Goal: Task Accomplishment & Management: Manage account settings

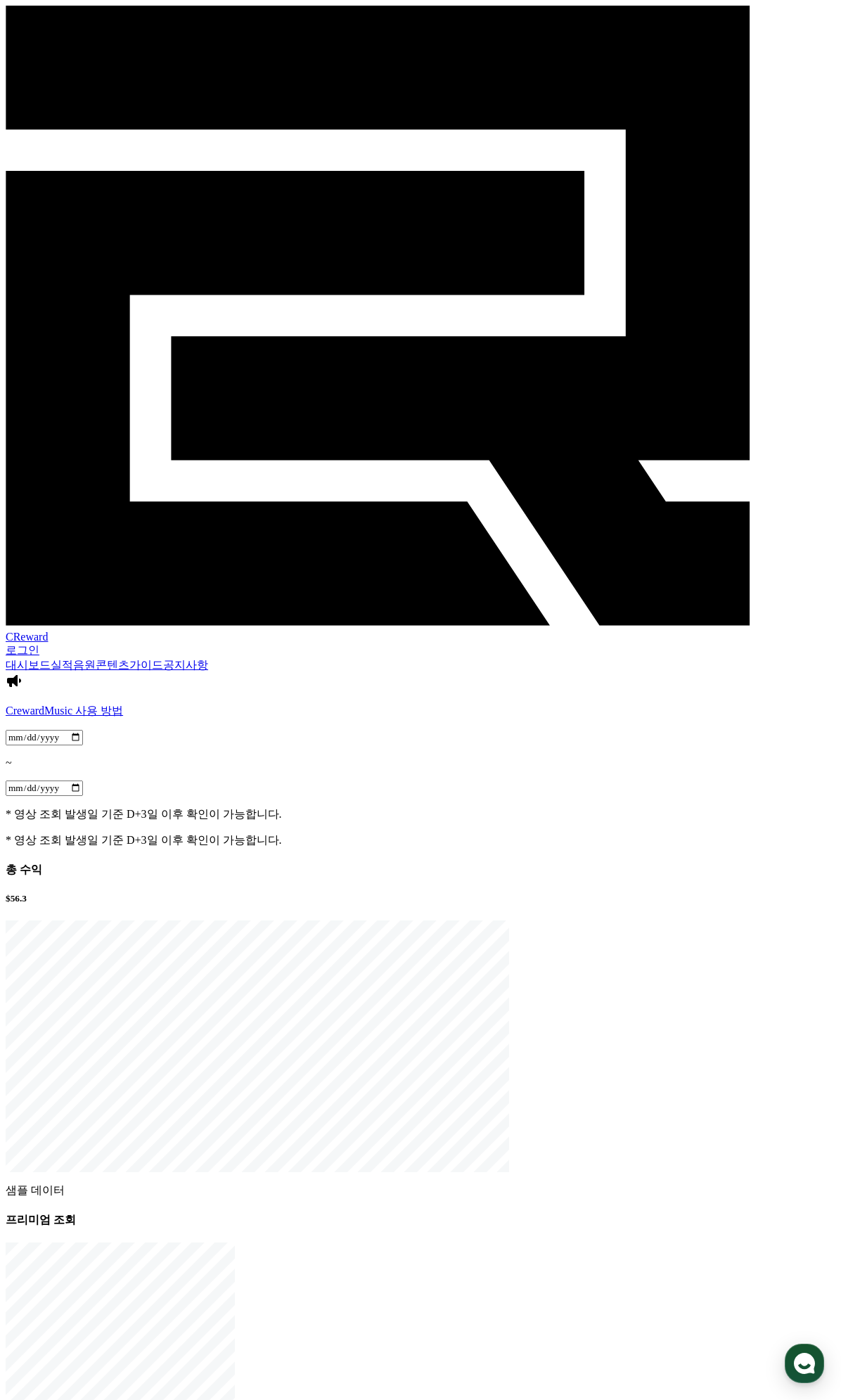
click at [45, 630] on span "CReward" at bounding box center [27, 636] width 42 height 12
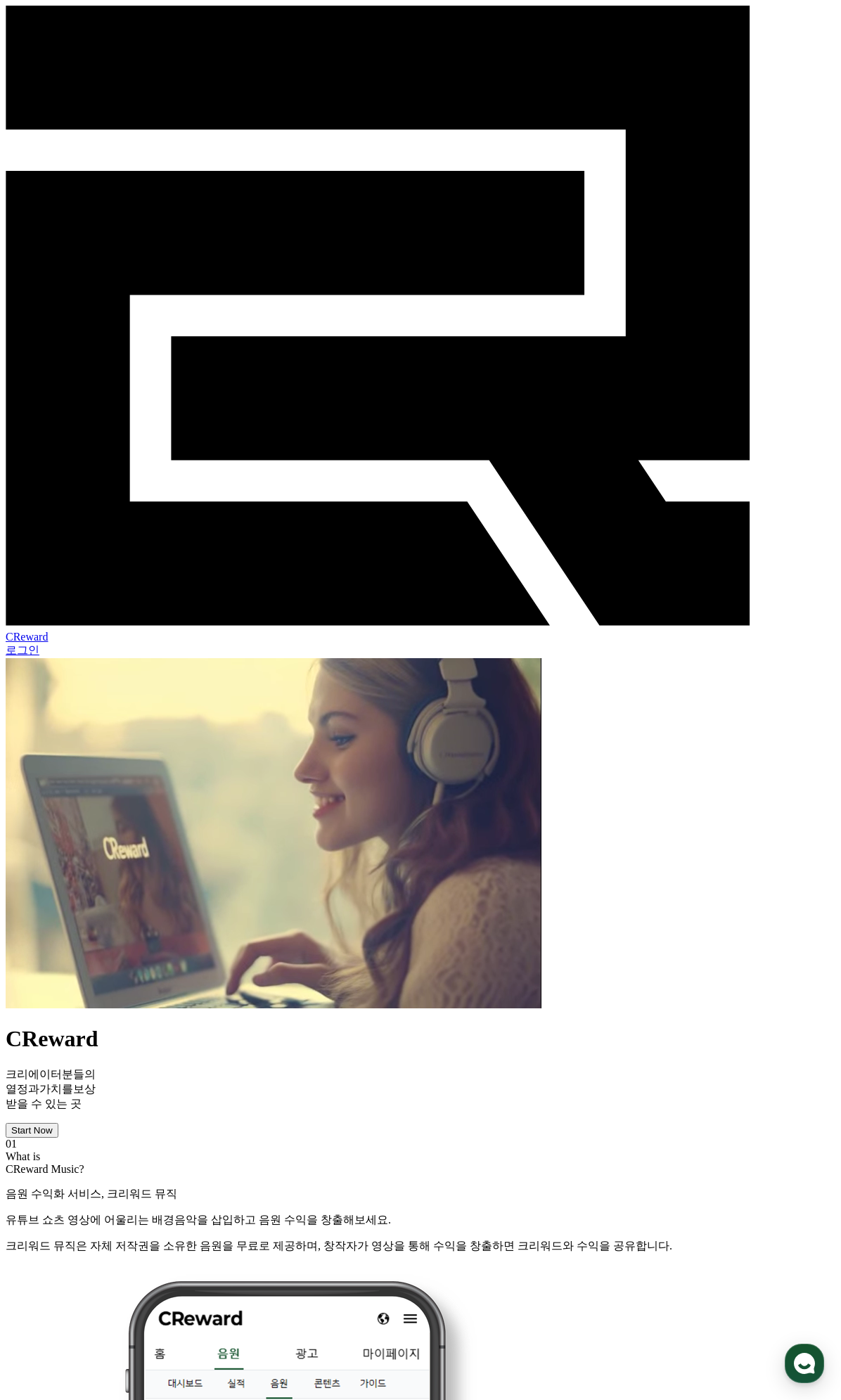
click at [40, 644] on link "로그인" at bounding box center [22, 650] width 34 height 12
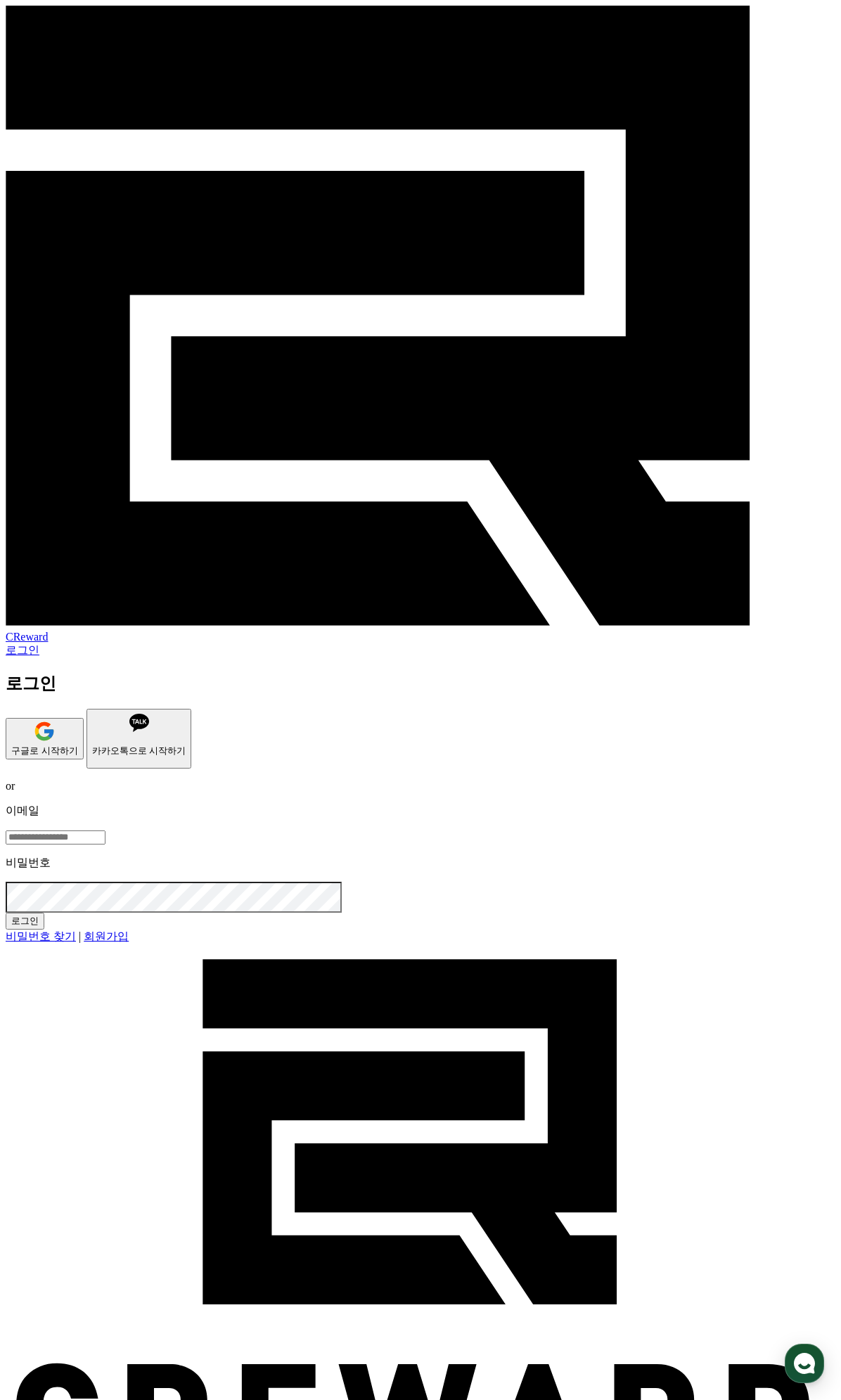
click at [78, 720] on div "구글로 시작하기" at bounding box center [44, 739] width 67 height 37
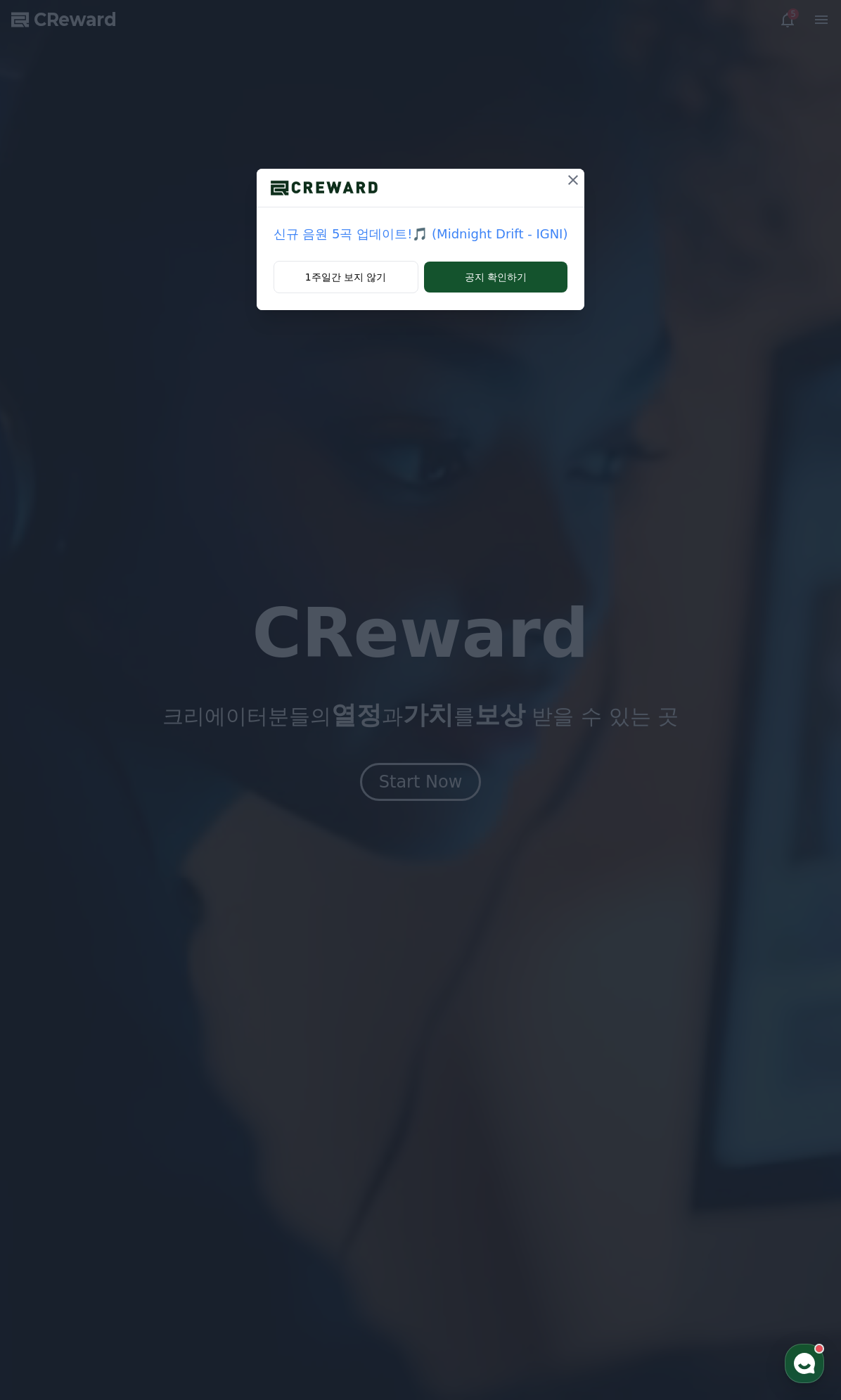
click at [569, 182] on icon at bounding box center [573, 179] width 10 height 10
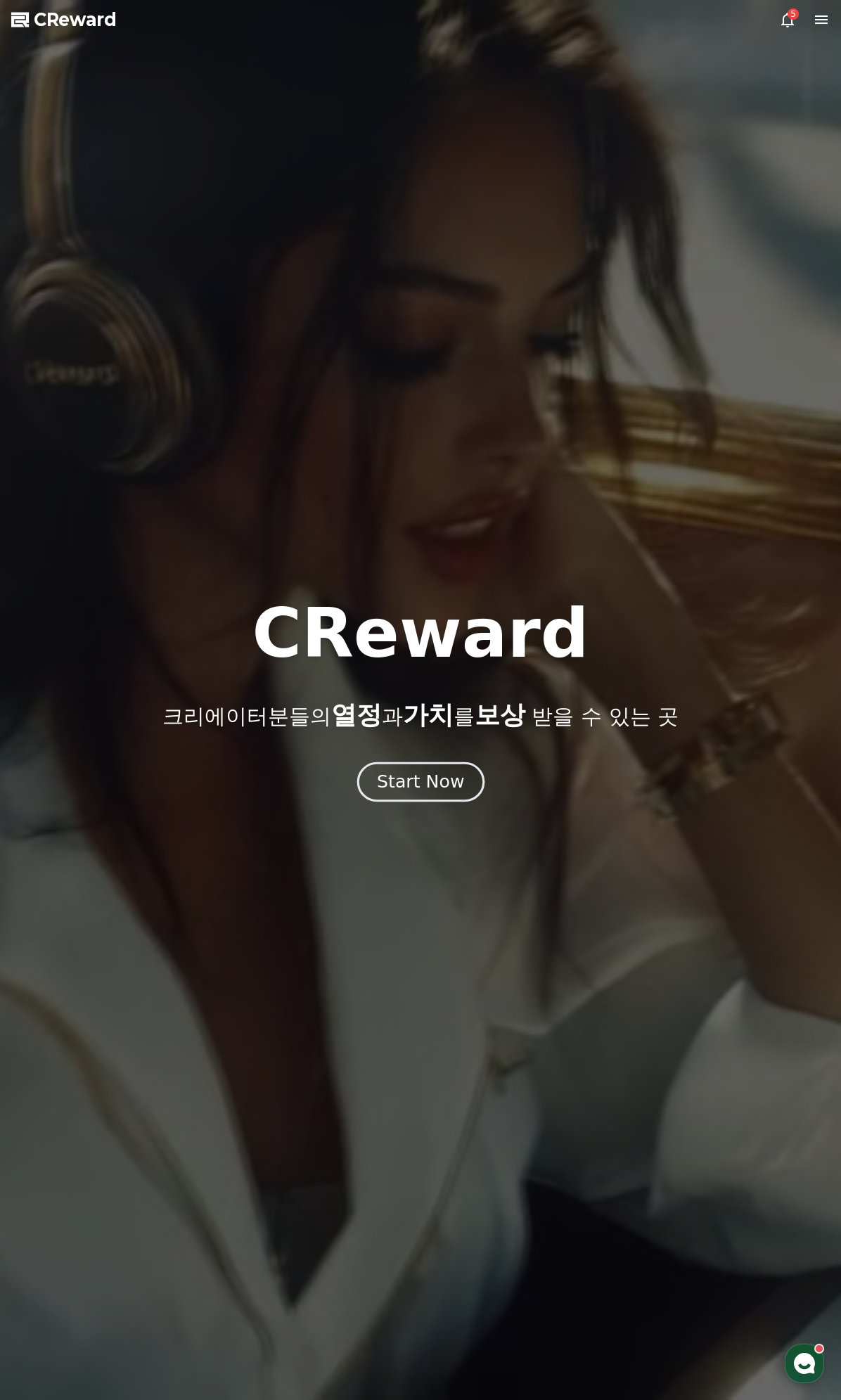
click at [404, 788] on div "Start Now" at bounding box center [420, 782] width 88 height 24
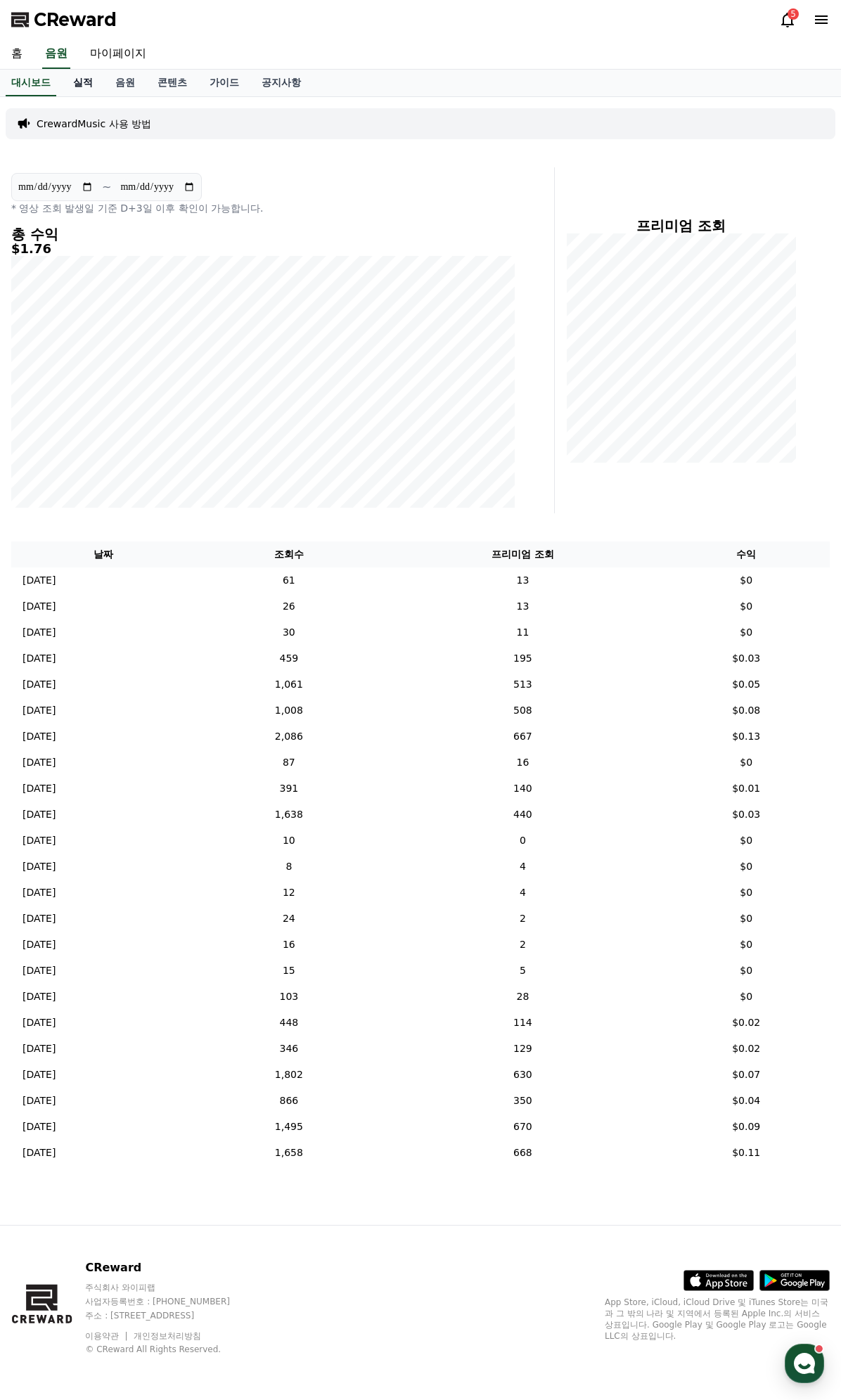
click at [88, 88] on link "실적" at bounding box center [83, 83] width 42 height 27
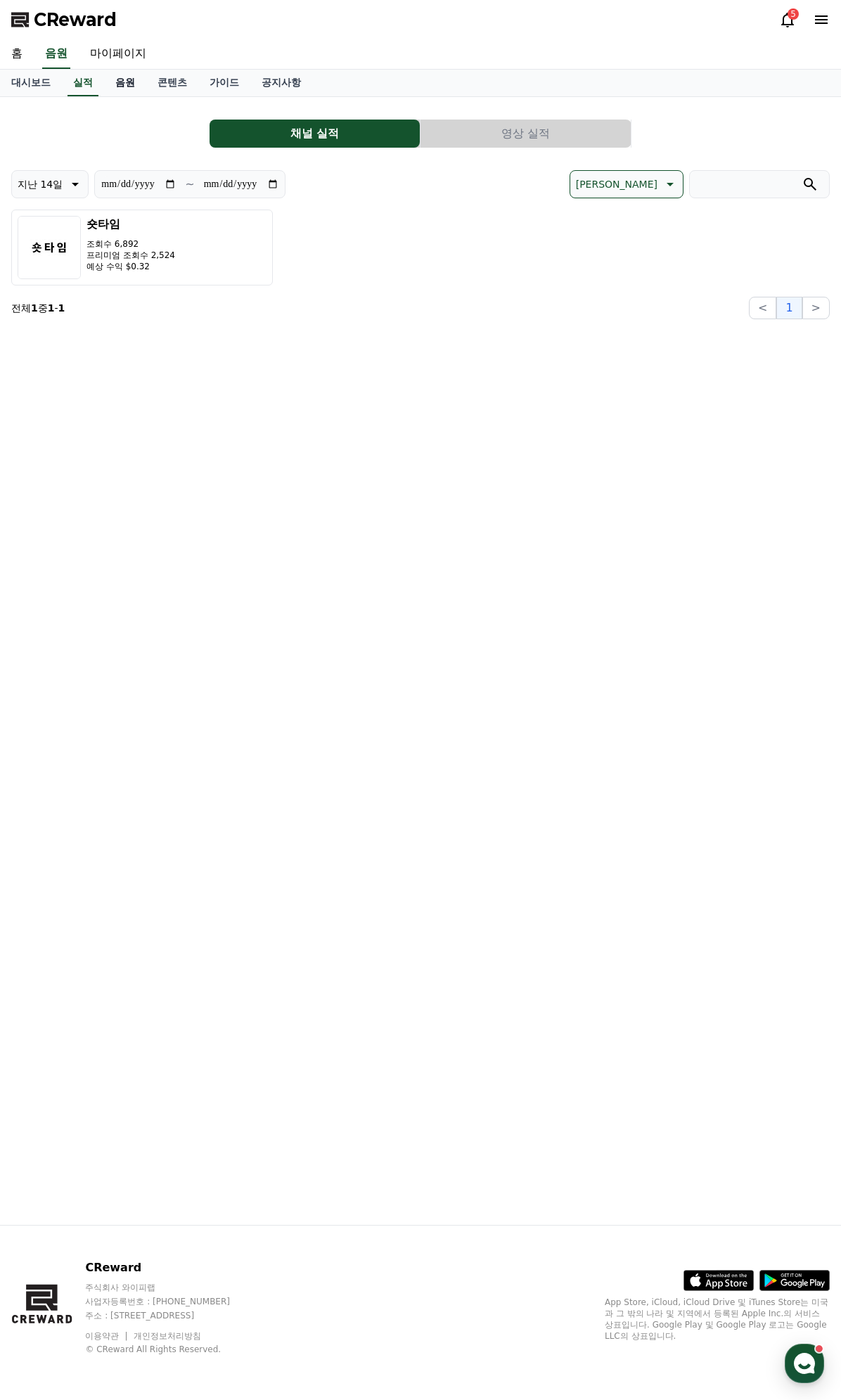
click at [129, 88] on link "음원" at bounding box center [125, 83] width 42 height 27
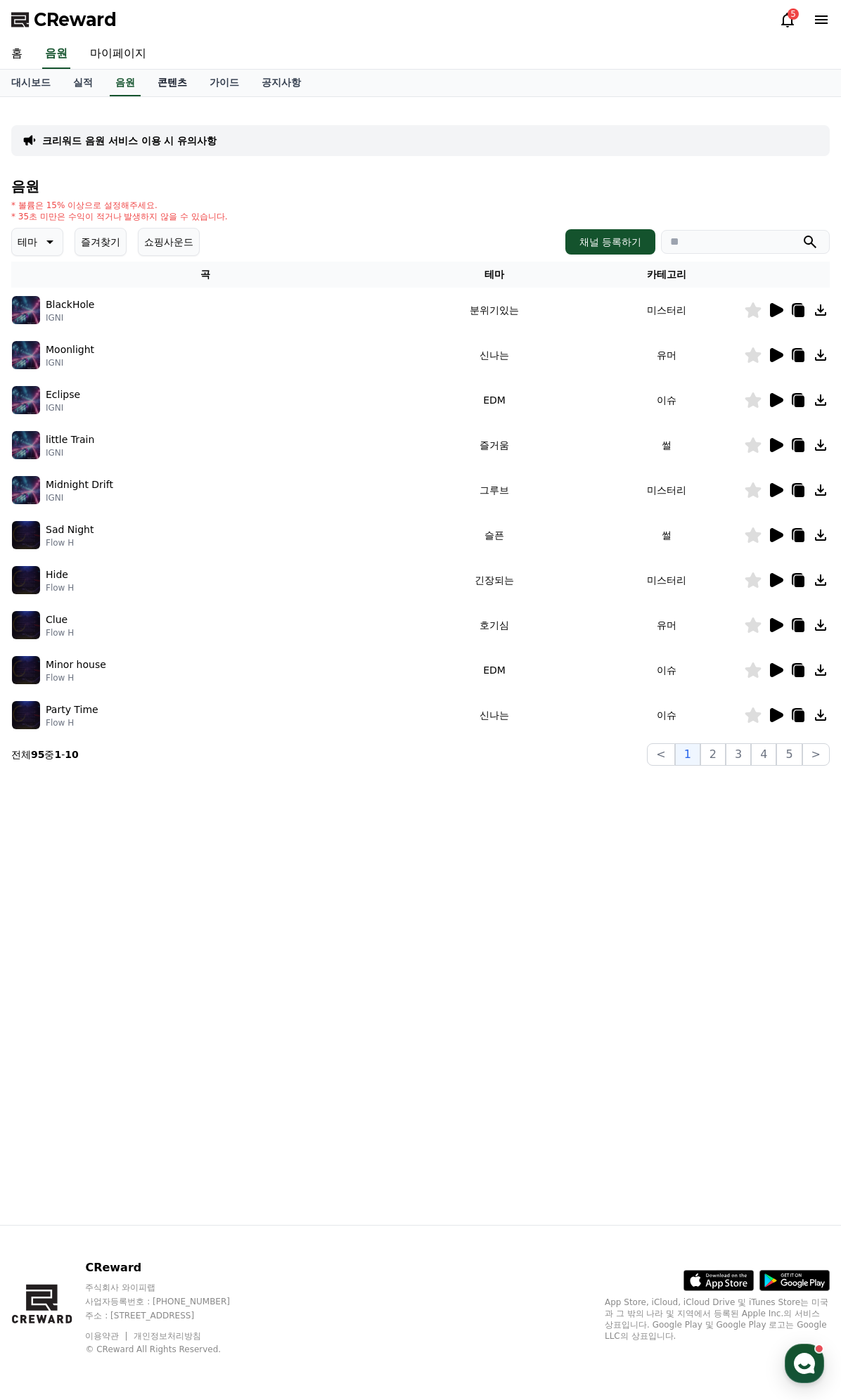
click at [183, 88] on link "콘텐츠" at bounding box center [173, 83] width 52 height 27
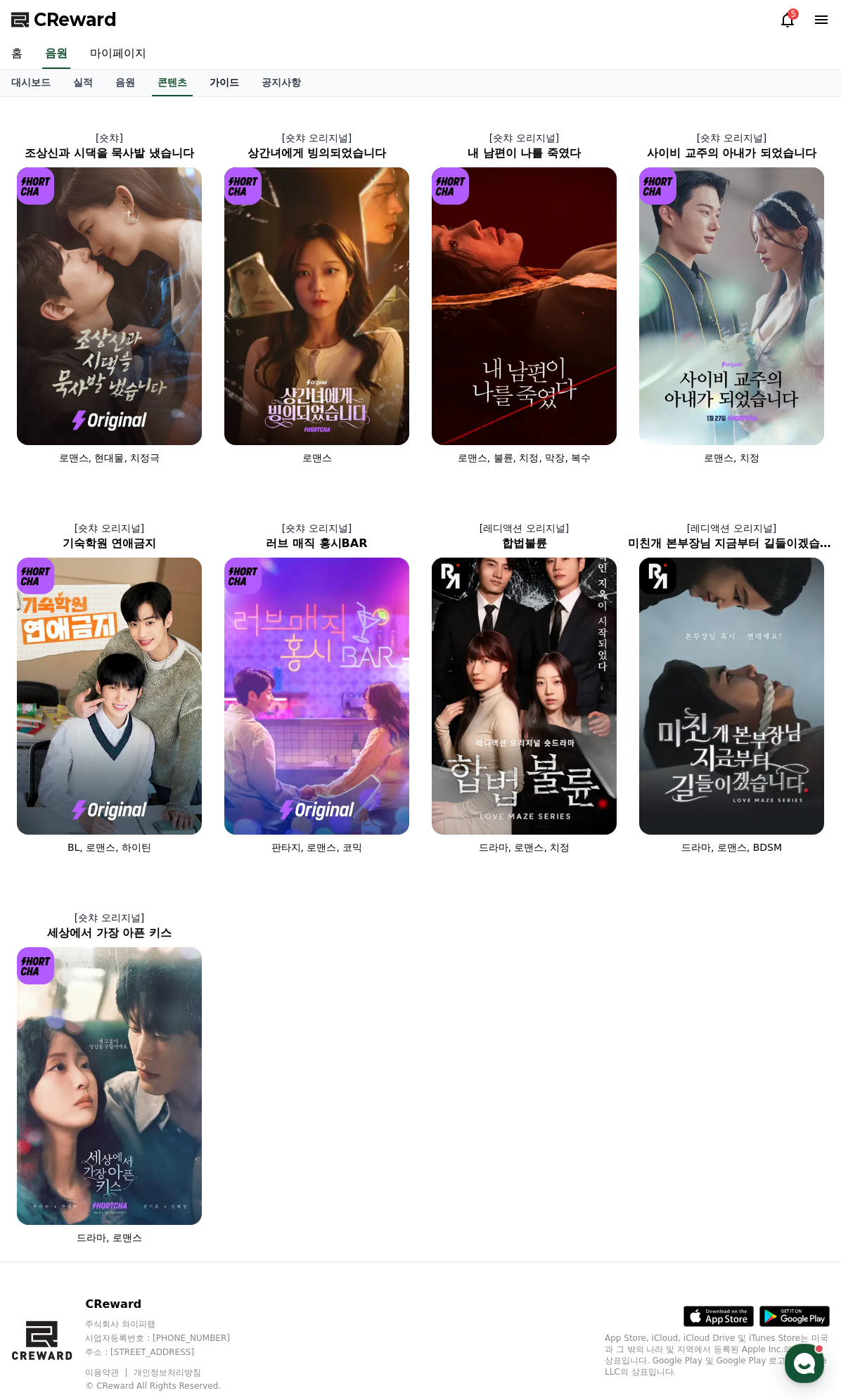
click at [223, 83] on link "가이드" at bounding box center [224, 83] width 52 height 27
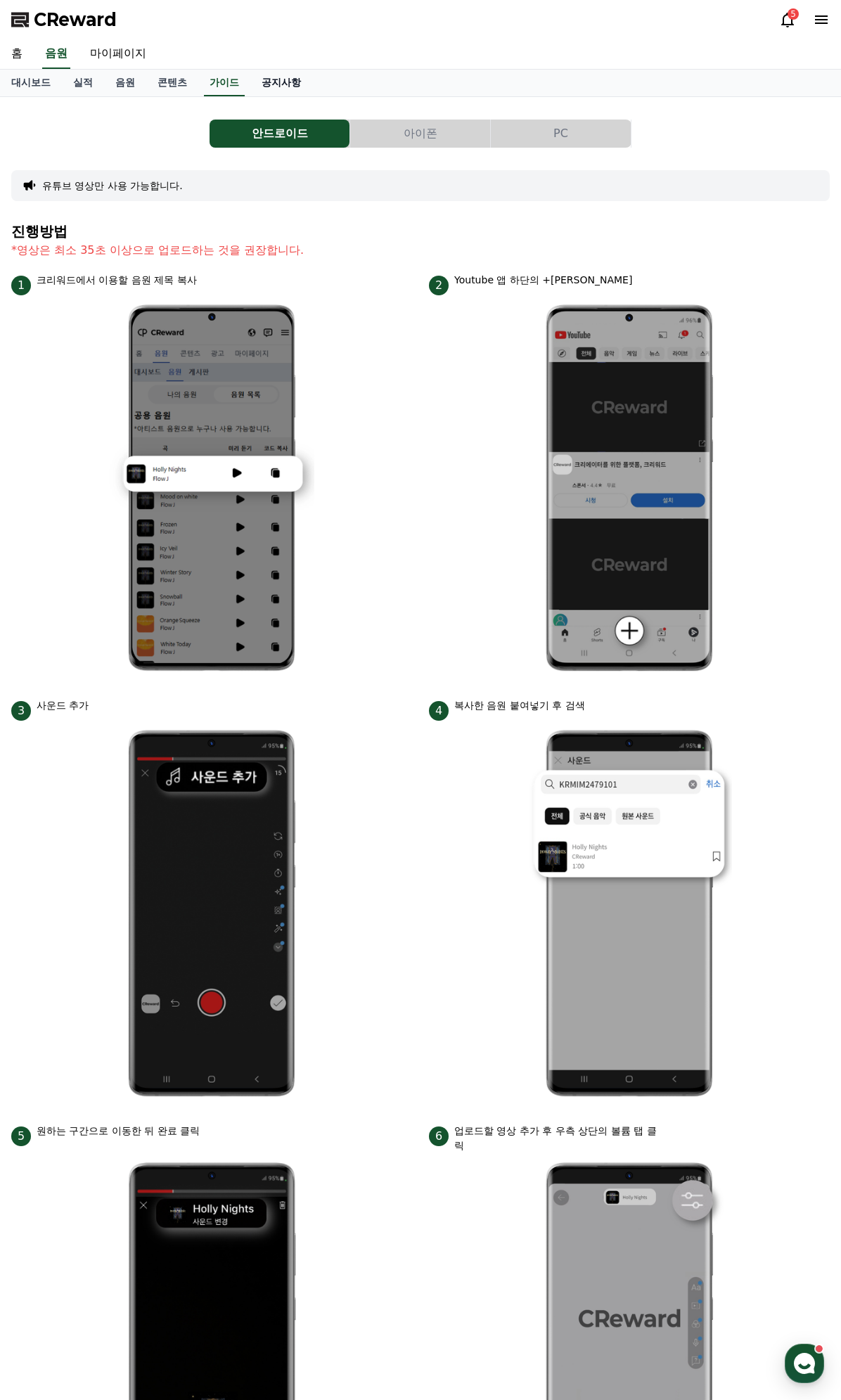
click at [288, 83] on link "공지사항" at bounding box center [281, 83] width 62 height 27
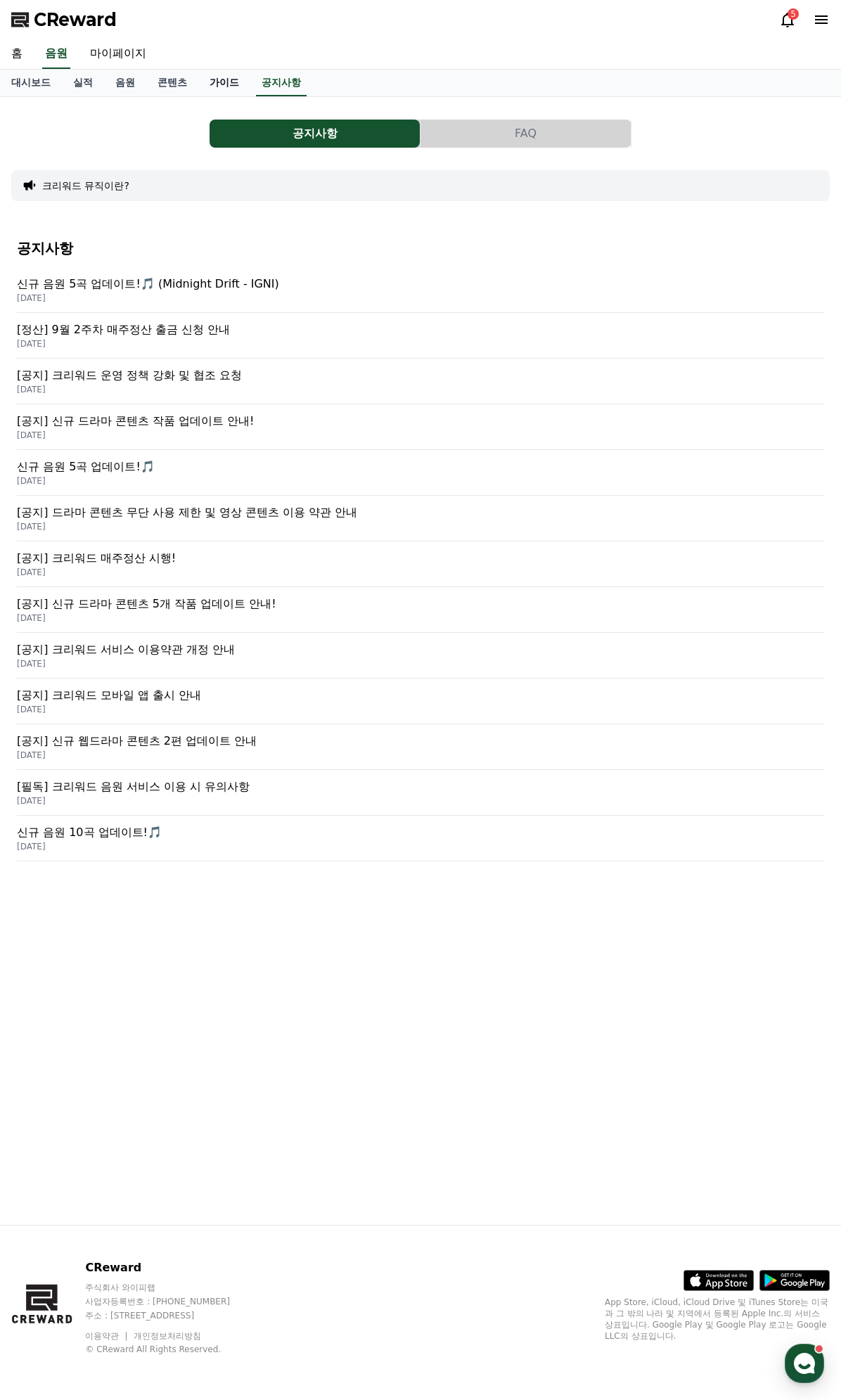
click at [218, 83] on link "가이드" at bounding box center [224, 83] width 52 height 27
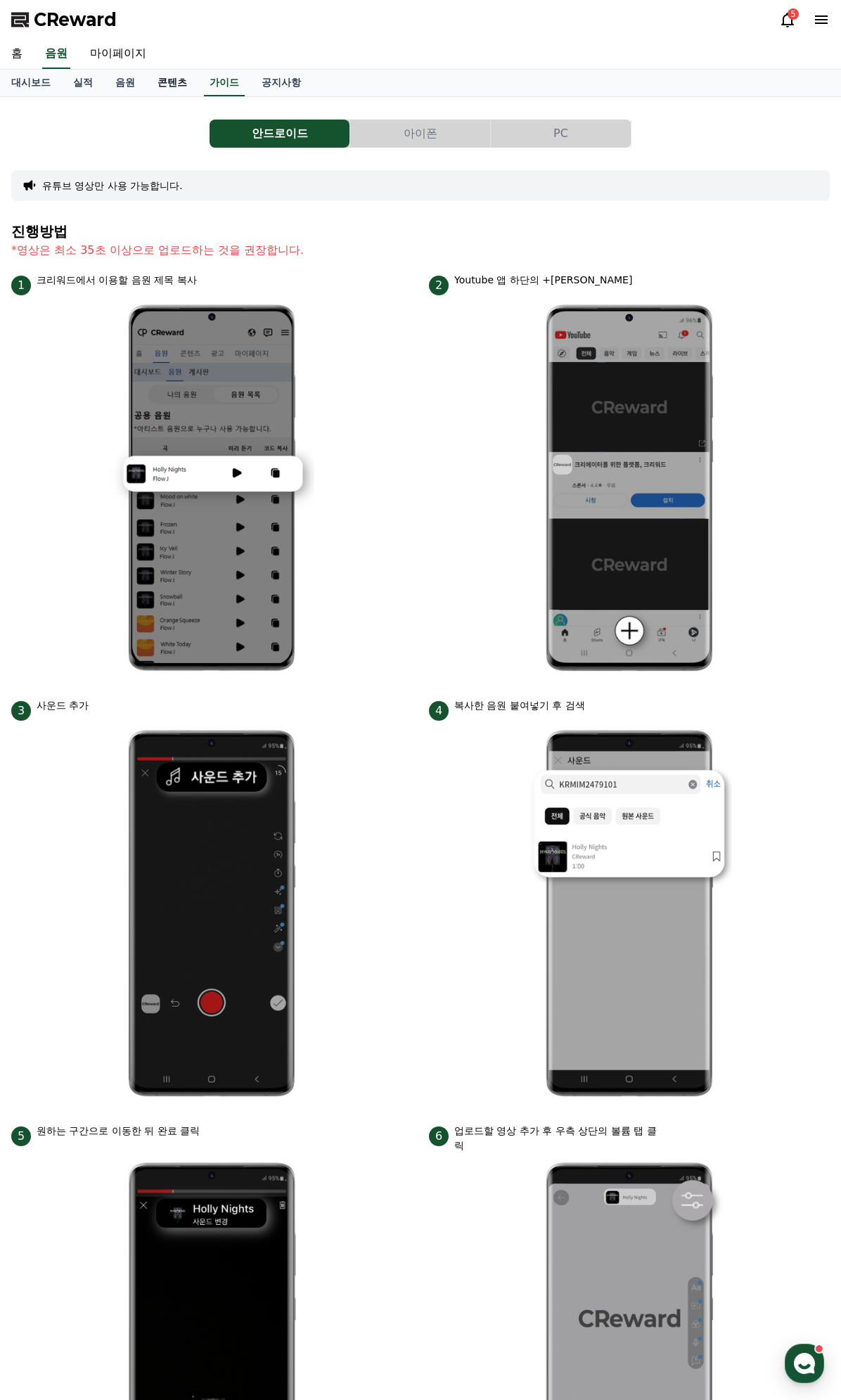
click at [171, 80] on link "콘텐츠" at bounding box center [173, 83] width 52 height 27
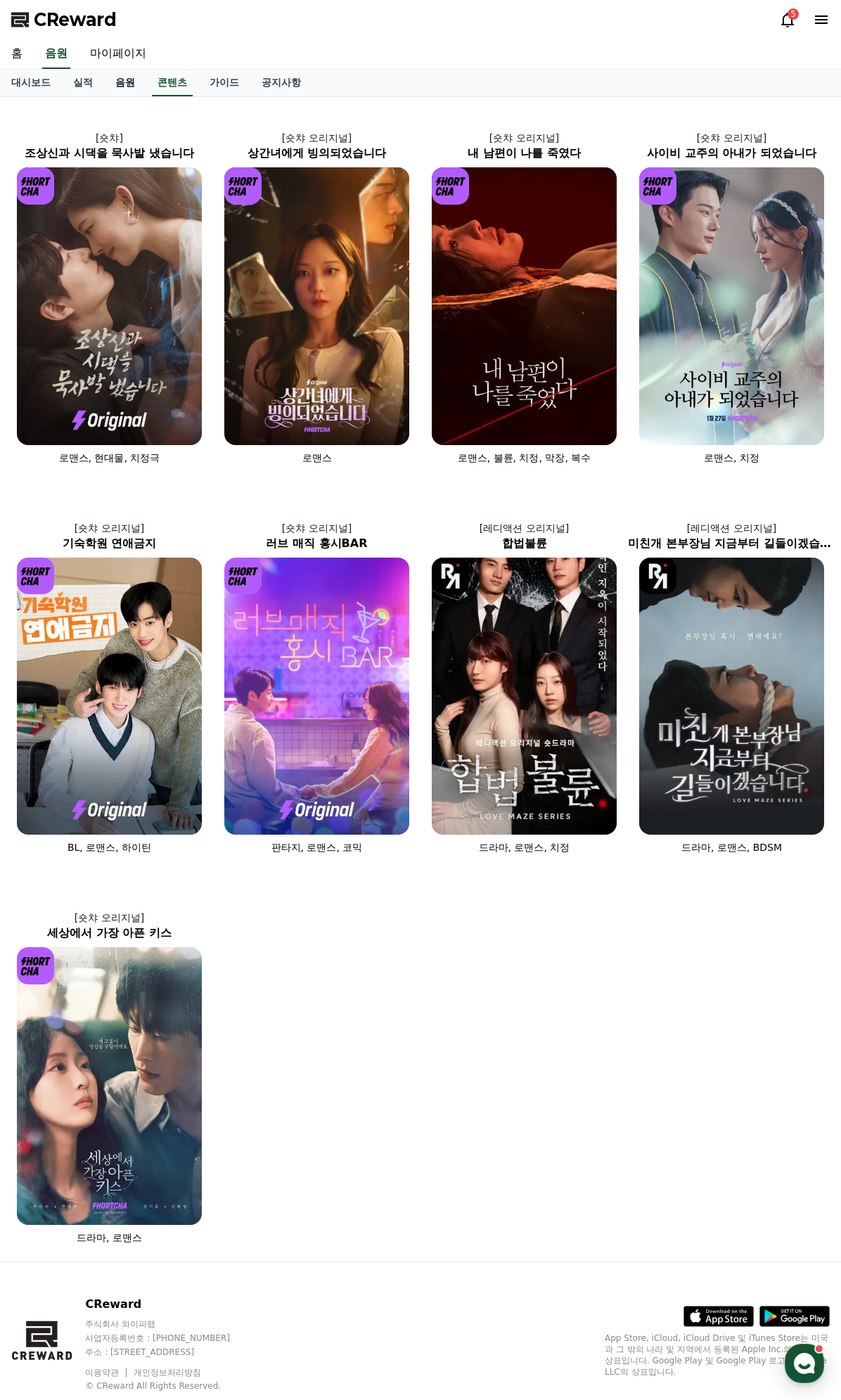
click at [117, 80] on link "음원" at bounding box center [125, 83] width 42 height 27
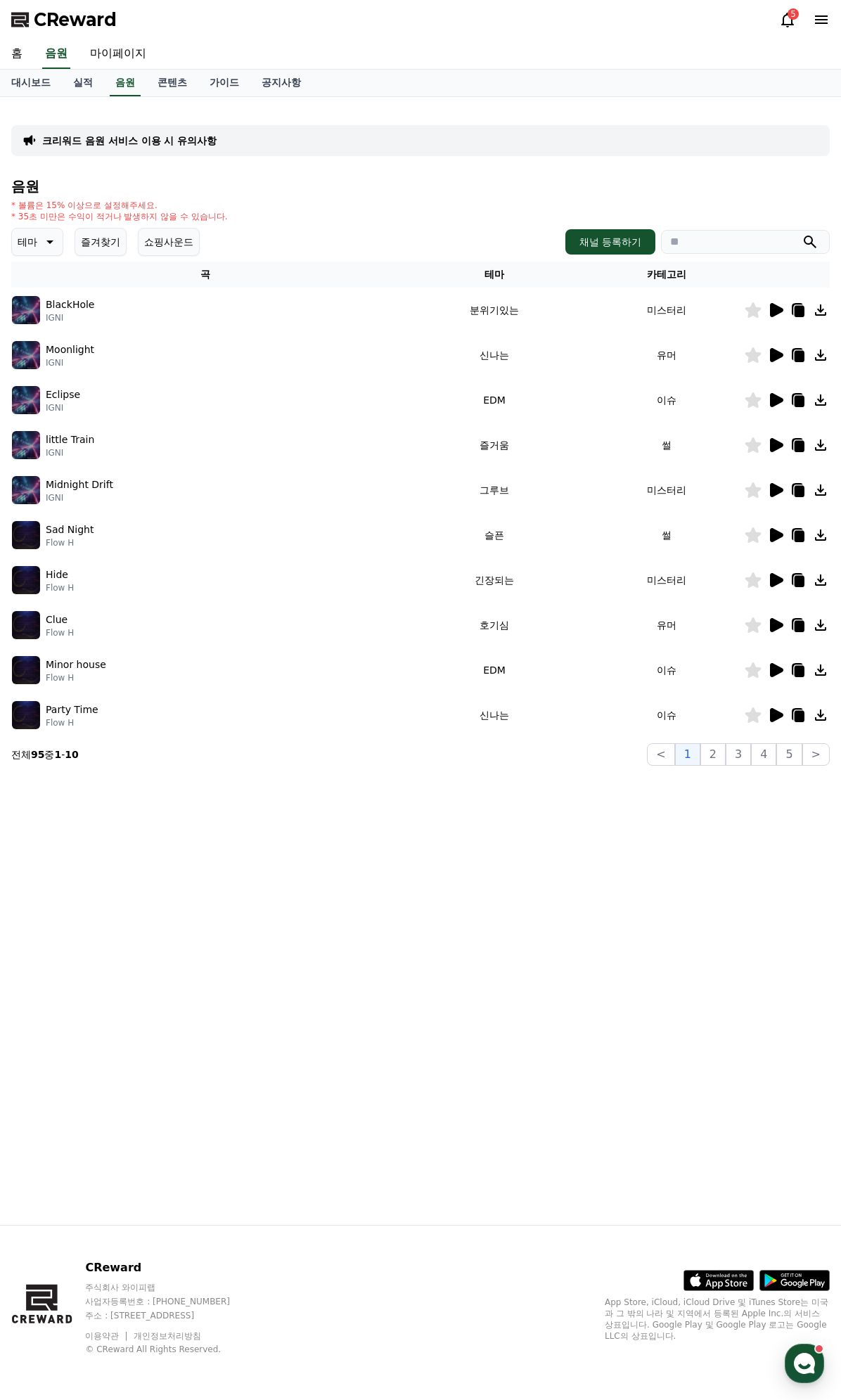
click at [64, 7] on div "CReward 5" at bounding box center [420, 19] width 841 height 40
click at [79, 20] on span "CReward" at bounding box center [75, 19] width 83 height 22
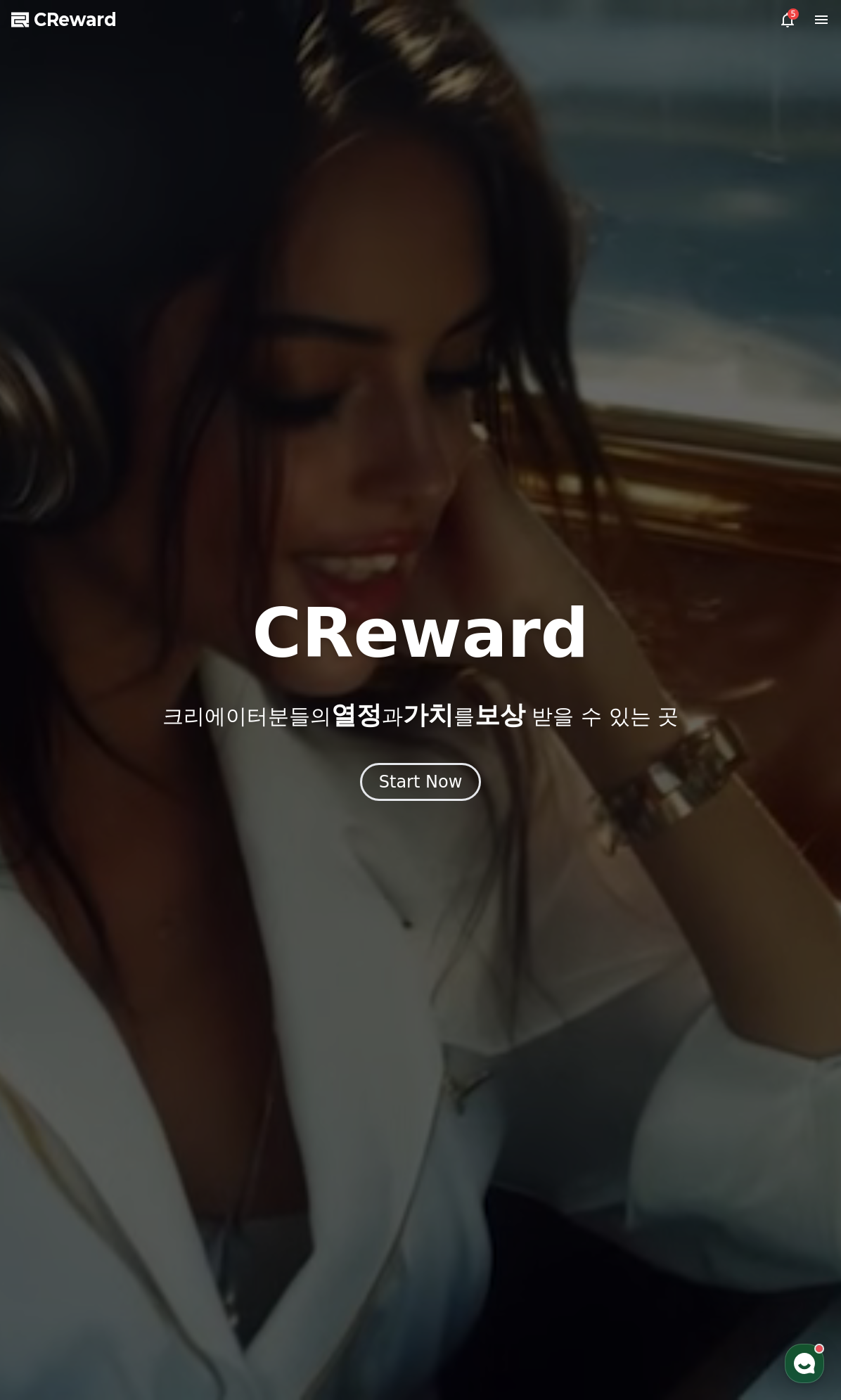
click at [791, 13] on div "5" at bounding box center [793, 13] width 11 height 11
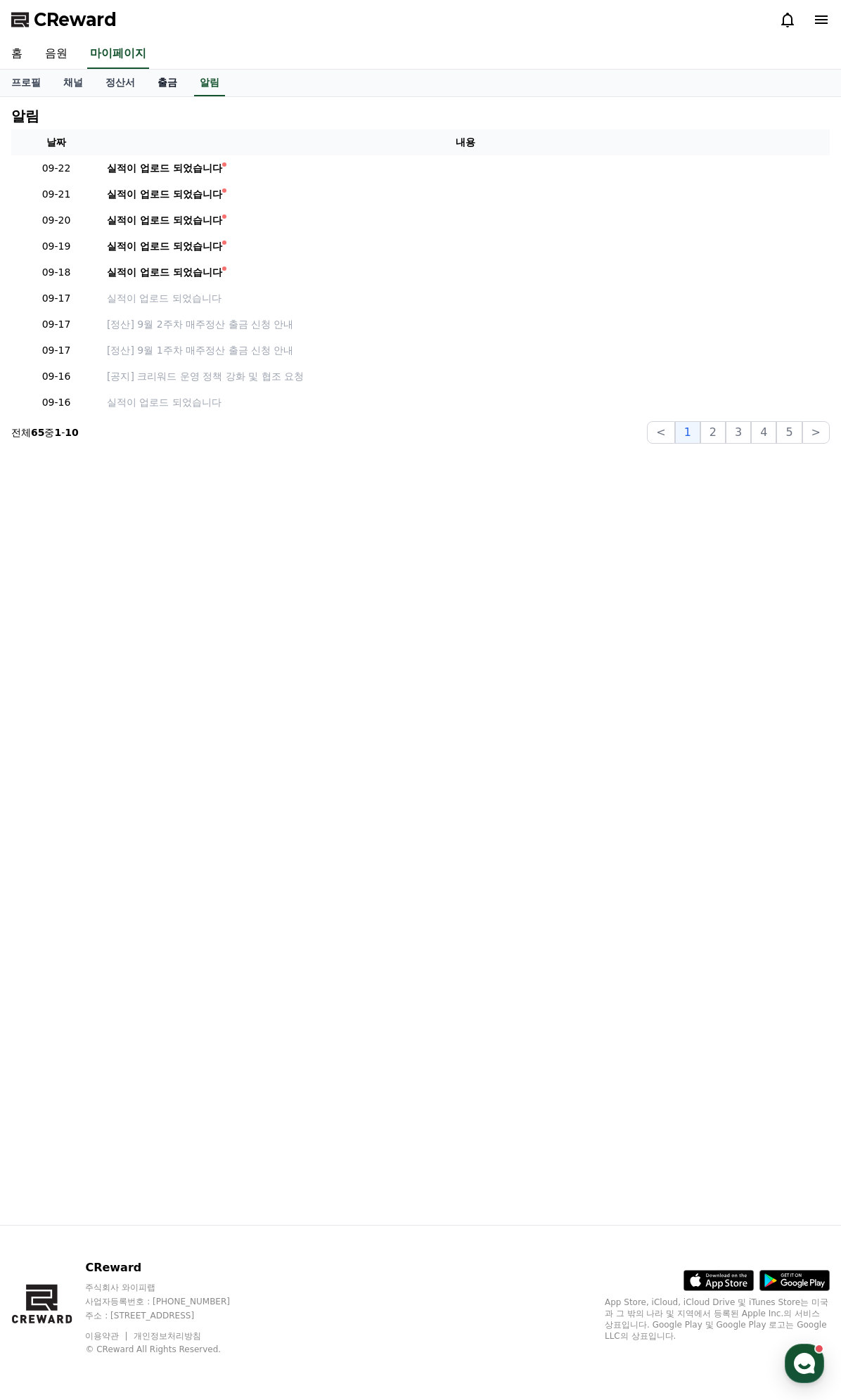
click at [159, 87] on link "출금" at bounding box center [168, 83] width 42 height 27
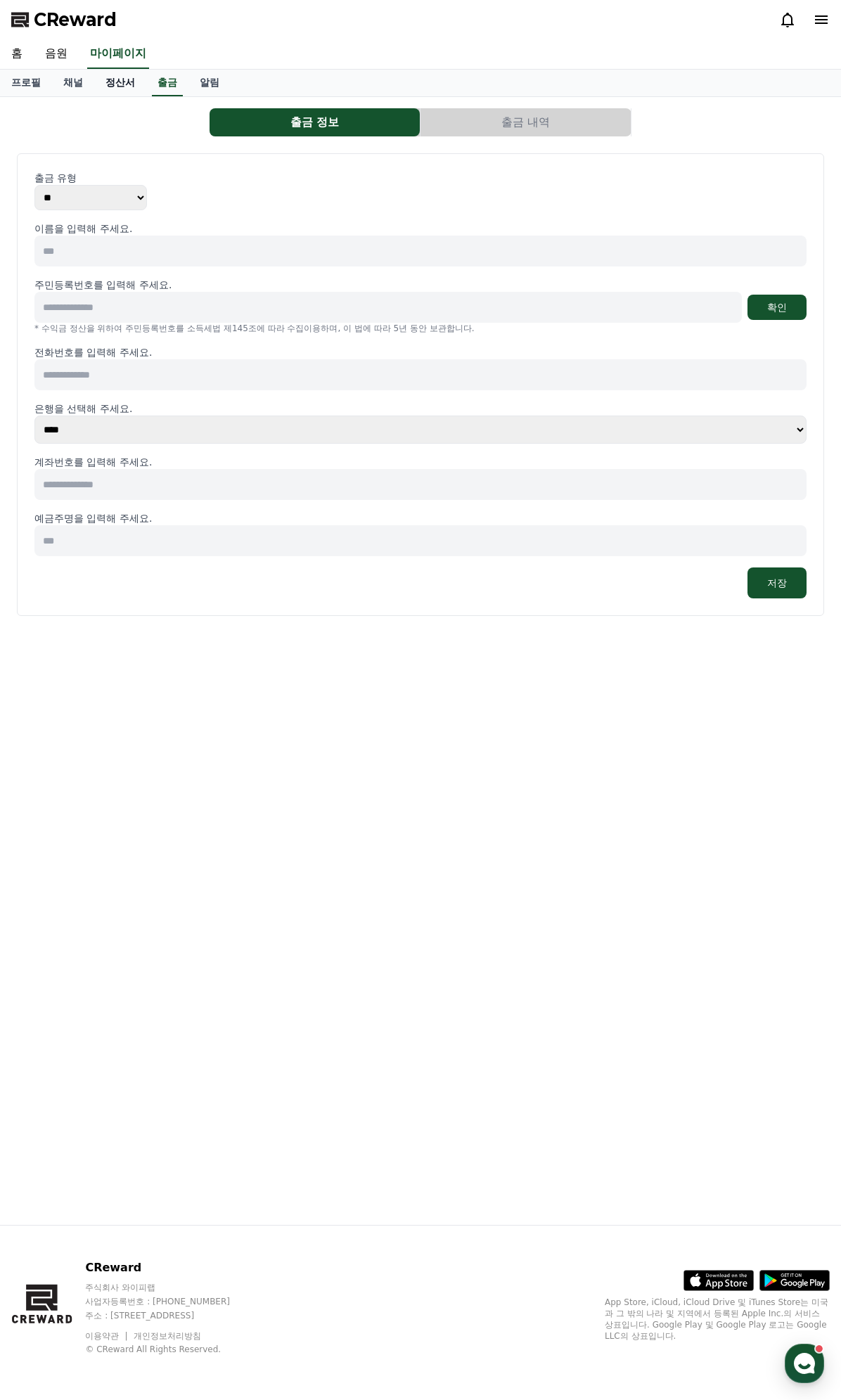
click at [120, 85] on link "정산서" at bounding box center [120, 83] width 52 height 27
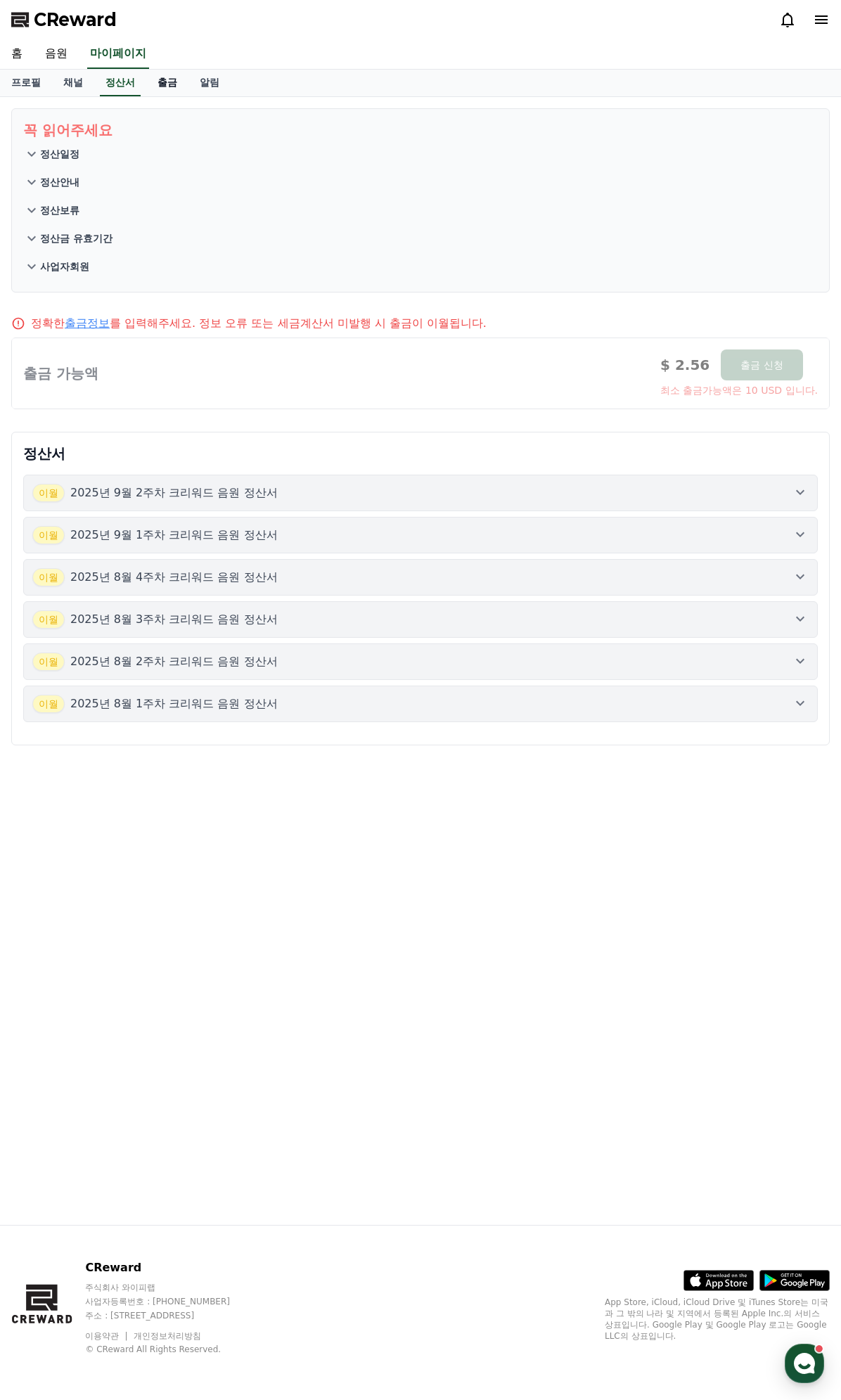
click at [183, 81] on link "출금" at bounding box center [168, 83] width 42 height 27
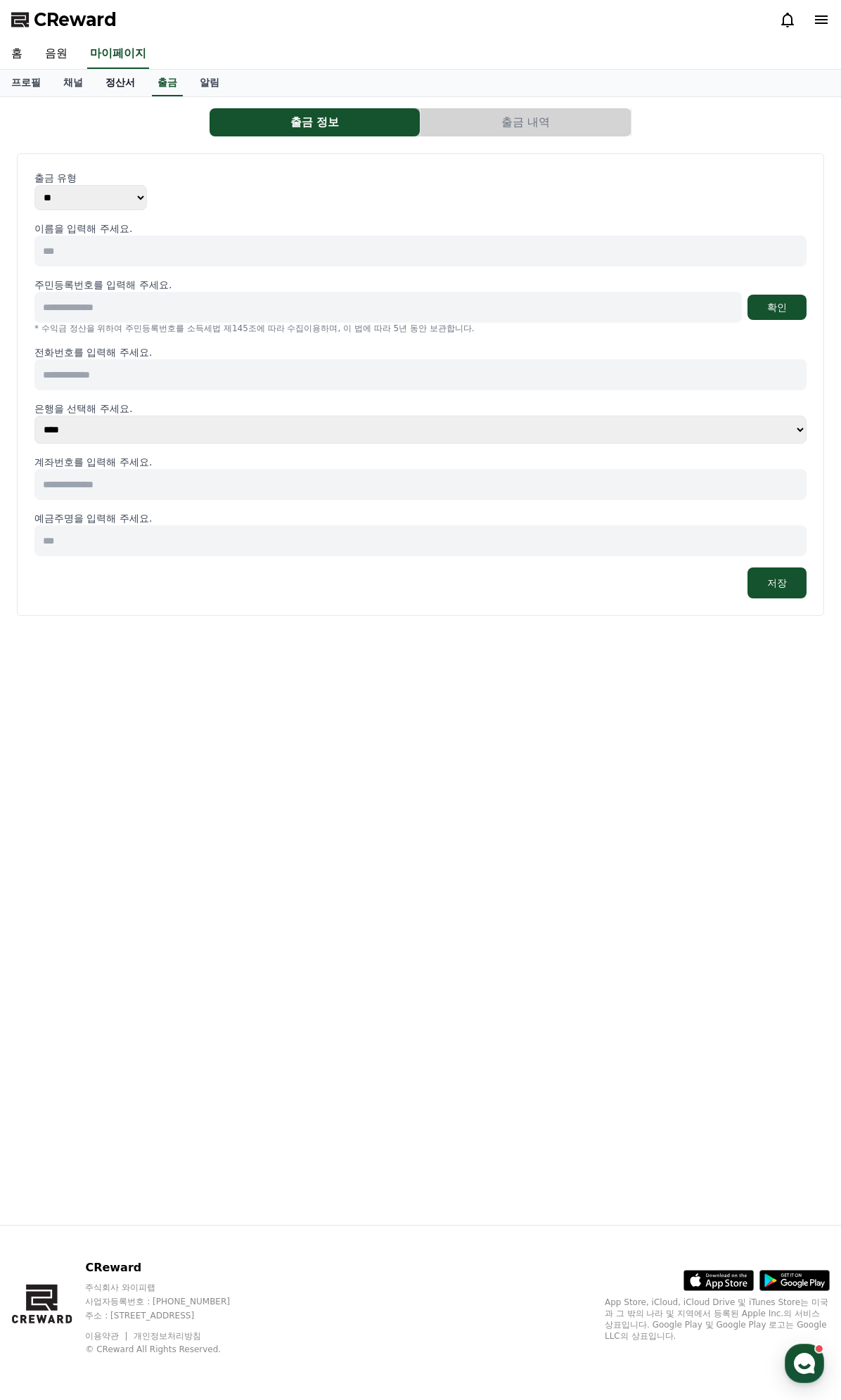
click at [102, 87] on link "정산서" at bounding box center [120, 83] width 52 height 27
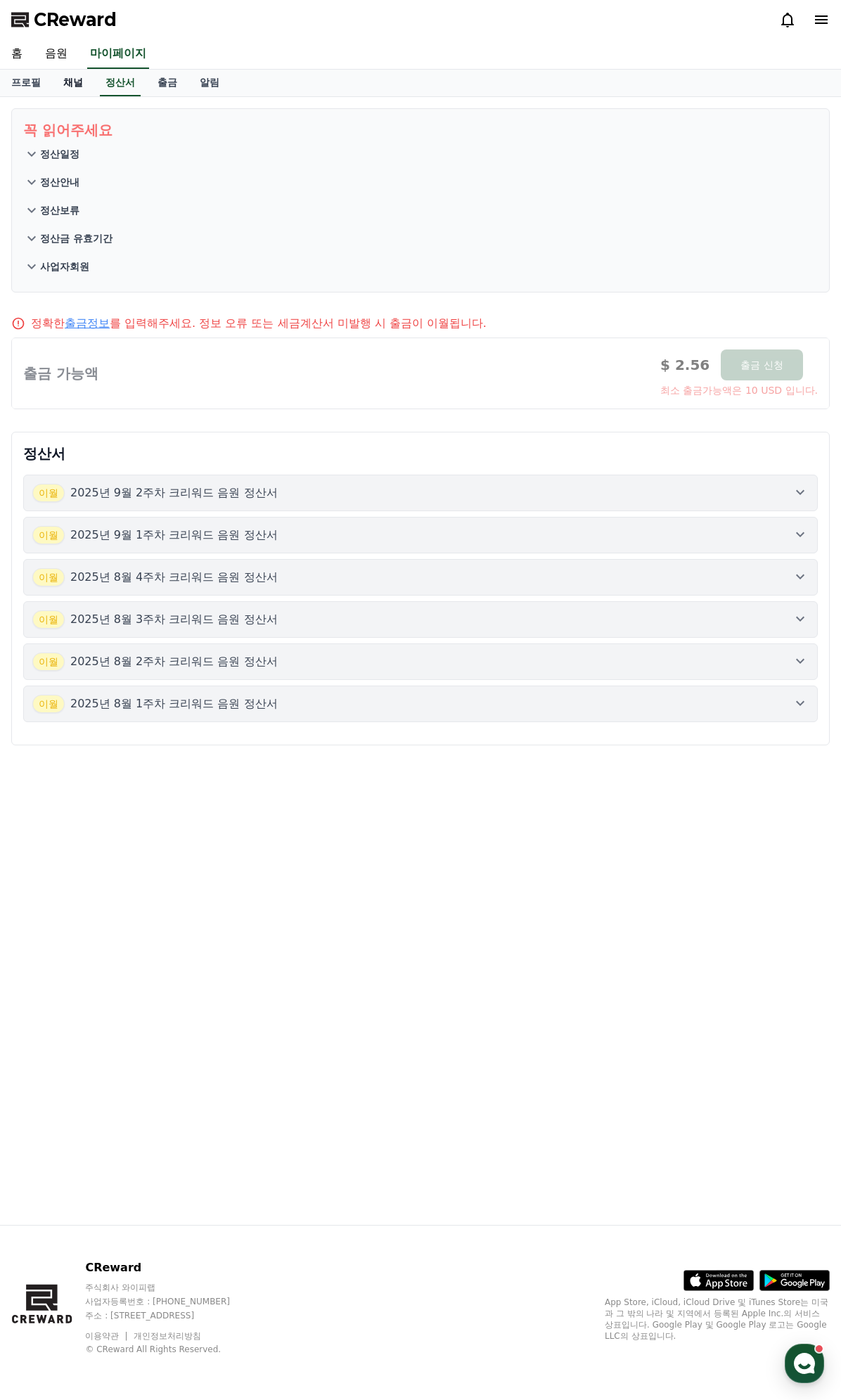
click at [60, 86] on link "채널" at bounding box center [73, 83] width 42 height 27
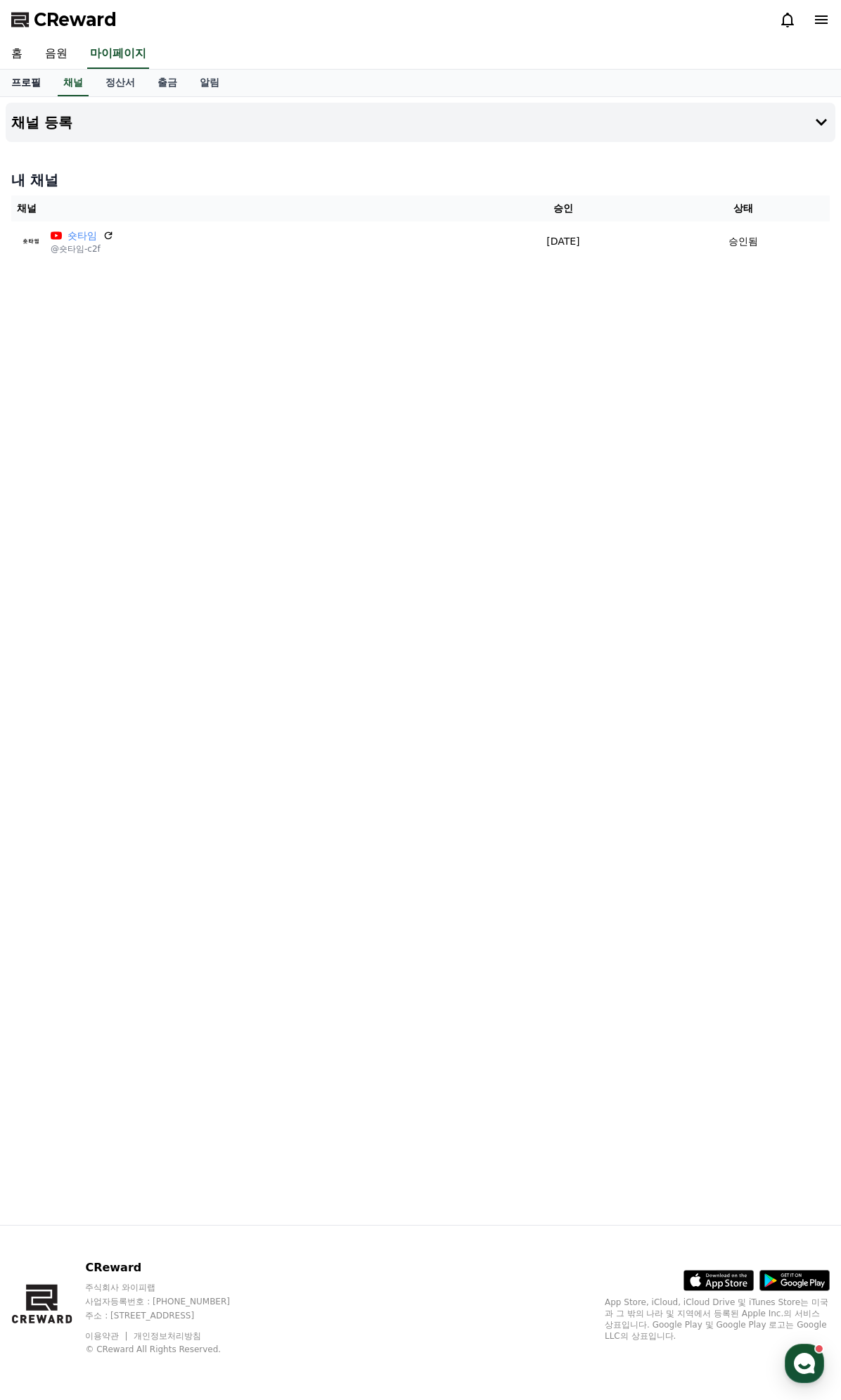
click at [37, 85] on link "프로필" at bounding box center [26, 83] width 52 height 27
select select "**********"
